Goal: Transaction & Acquisition: Obtain resource

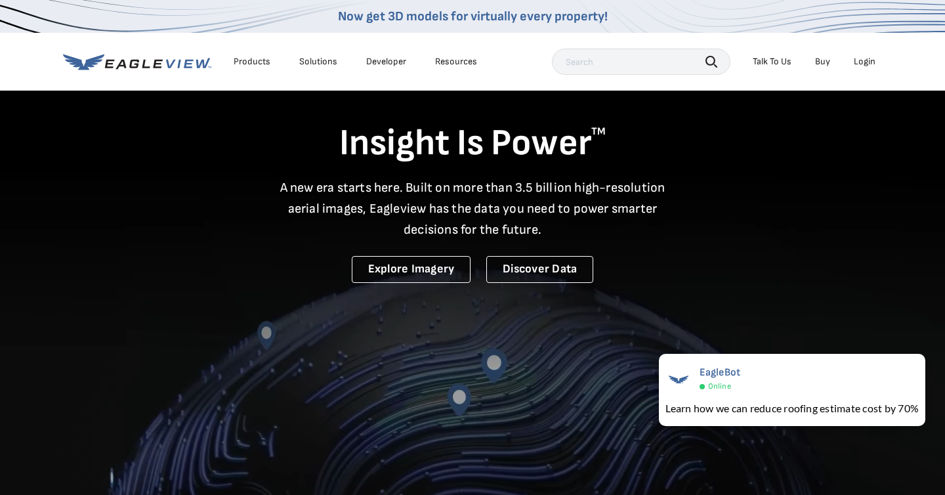
scroll to position [24, 0]
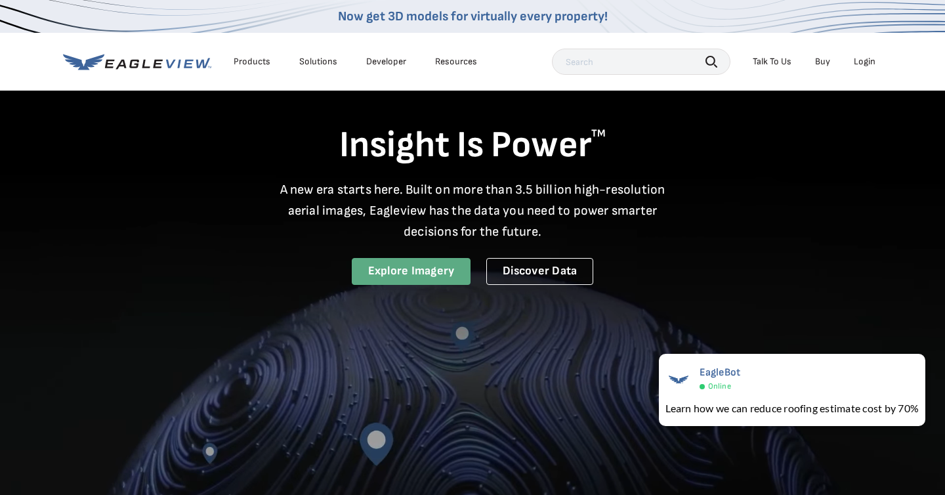
click at [428, 279] on link "Explore Imagery" at bounding box center [411, 271] width 119 height 27
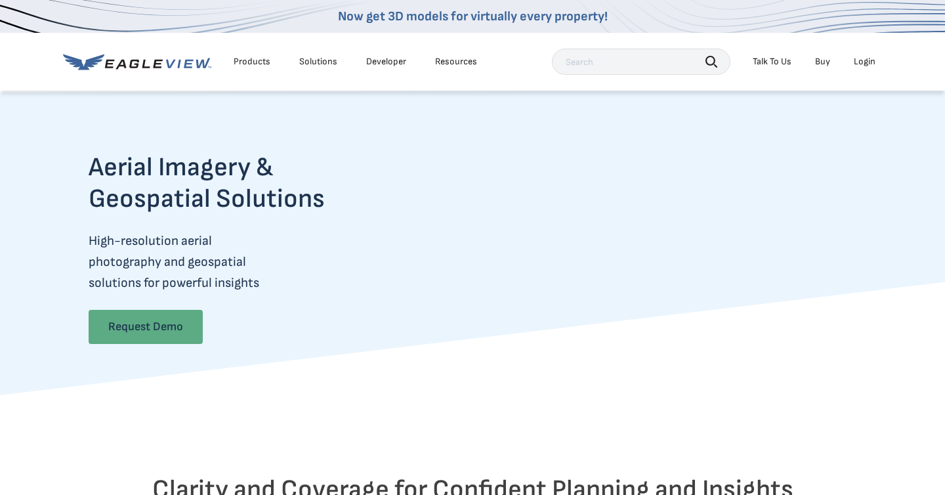
click at [182, 327] on link "Request Demo" at bounding box center [146, 327] width 114 height 34
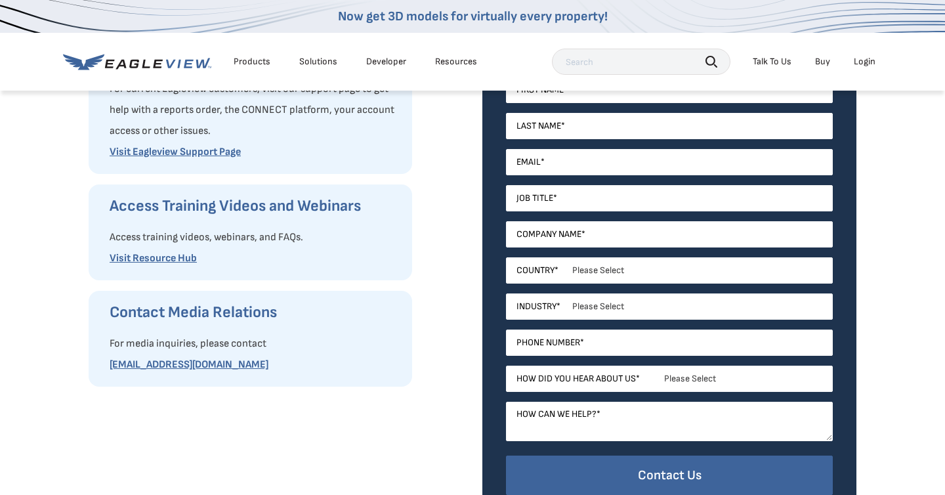
scroll to position [320, 0]
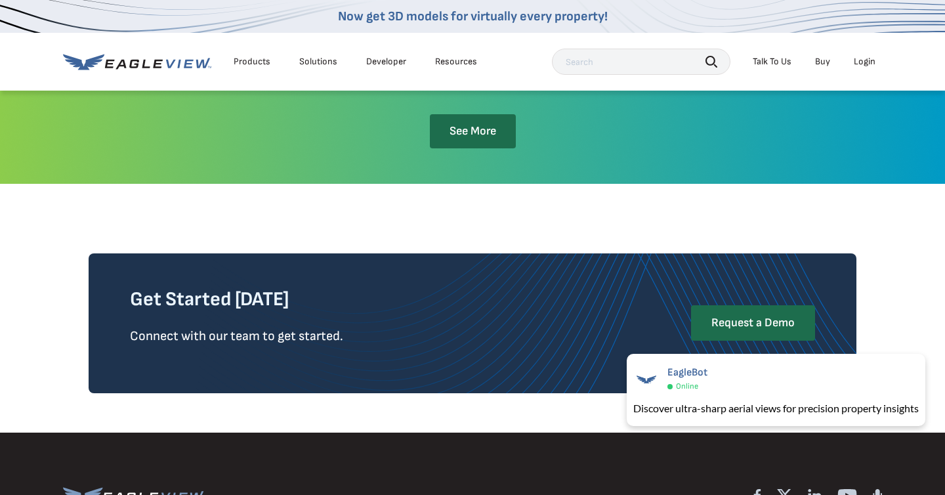
scroll to position [3020, 0]
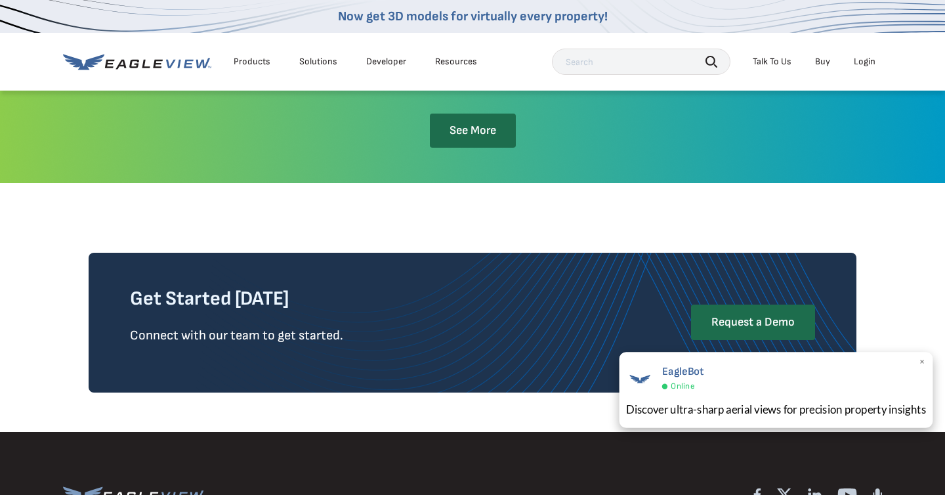
click at [919, 361] on span "×" at bounding box center [921, 363] width 7 height 14
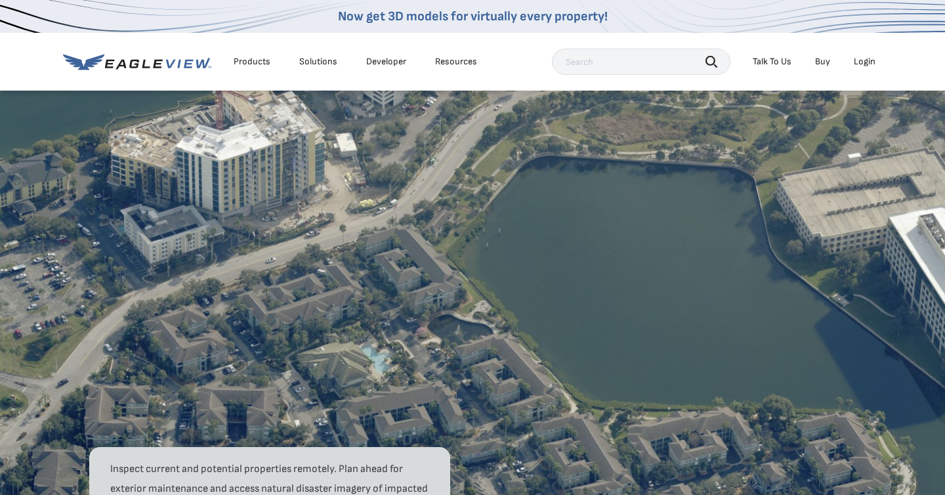
scroll to position [802, 0]
